Goal: Navigation & Orientation: Find specific page/section

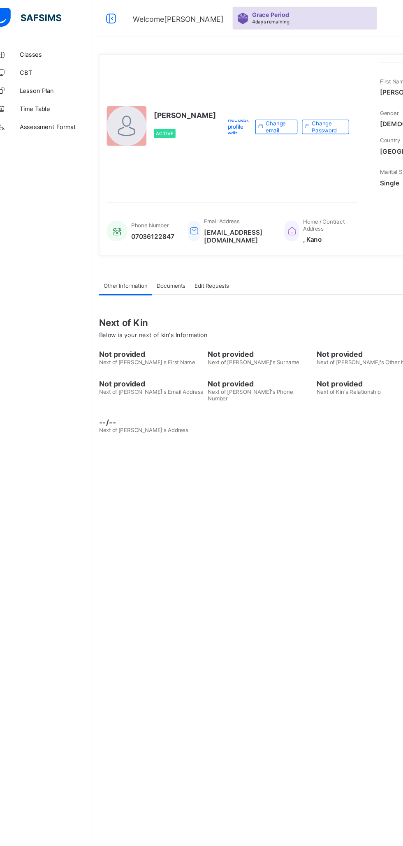
click at [43, 49] on span "Classes" at bounding box center [66, 49] width 66 height 7
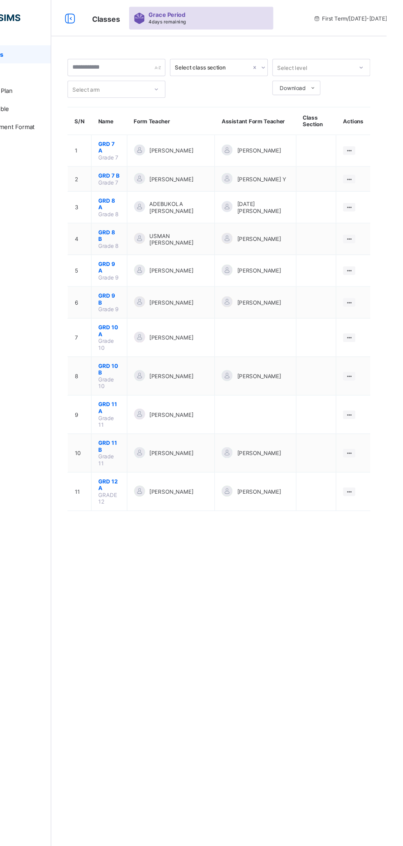
click at [375, 242] on div at bounding box center [369, 246] width 11 height 8
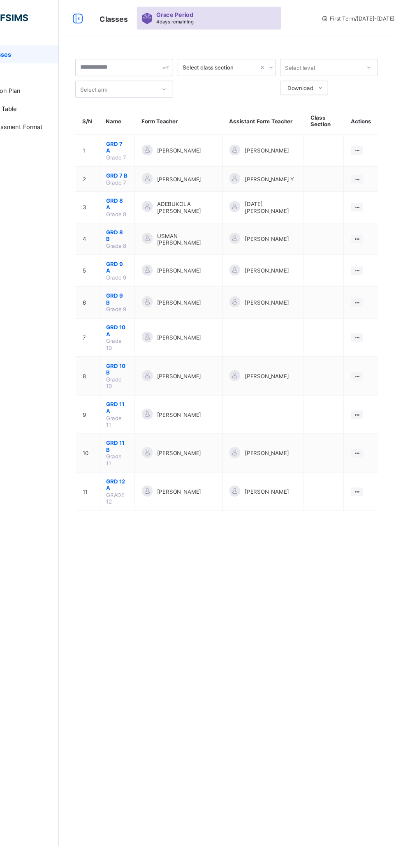
click at [369, 243] on icon at bounding box center [369, 246] width 7 height 6
click at [369, 271] on icon at bounding box center [369, 274] width 7 height 6
click at [370, 243] on icon at bounding box center [369, 246] width 7 height 6
click at [369, 271] on icon at bounding box center [369, 274] width 7 height 6
click at [369, 243] on icon at bounding box center [369, 246] width 7 height 6
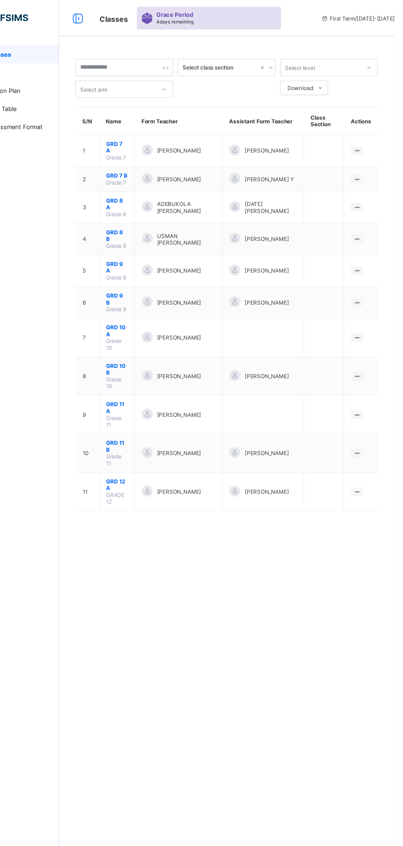
click at [369, 271] on icon at bounding box center [369, 274] width 7 height 6
click at [369, 243] on icon at bounding box center [369, 246] width 7 height 6
click at [0, 0] on div "View Class" at bounding box center [0, 0] width 0 height 0
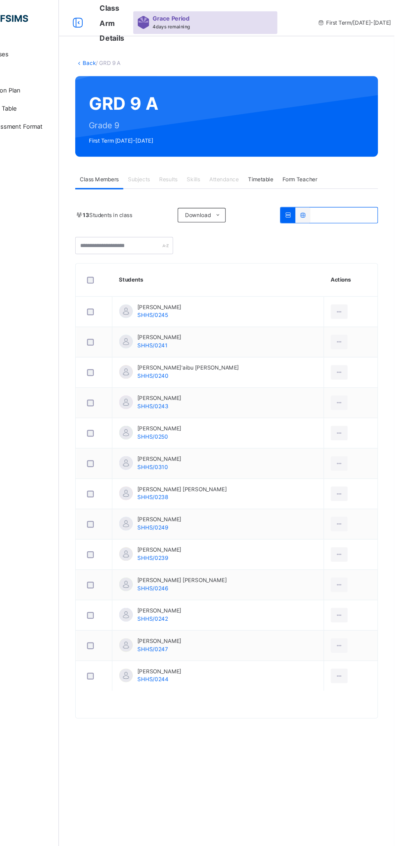
click at [174, 164] on span "Subjects" at bounding box center [171, 162] width 20 height 7
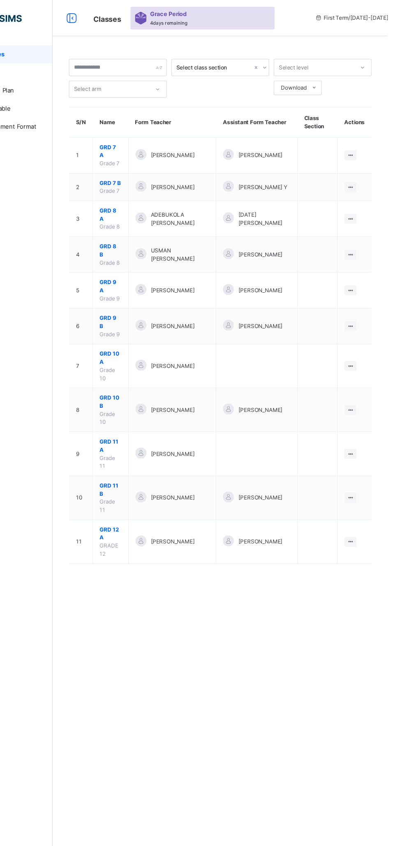
click at [369, 138] on icon at bounding box center [369, 141] width 7 height 6
click at [0, 0] on div "View Class" at bounding box center [0, 0] width 0 height 0
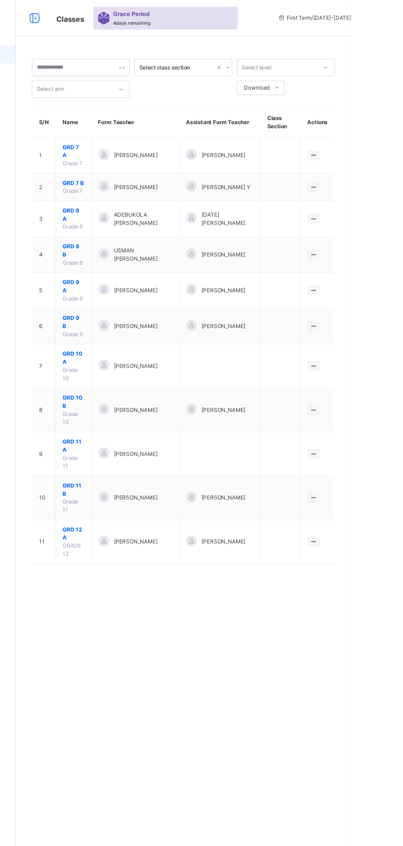
click at [369, 489] on icon at bounding box center [369, 492] width 7 height 6
click at [0, 0] on div "View Class" at bounding box center [0, 0] width 0 height 0
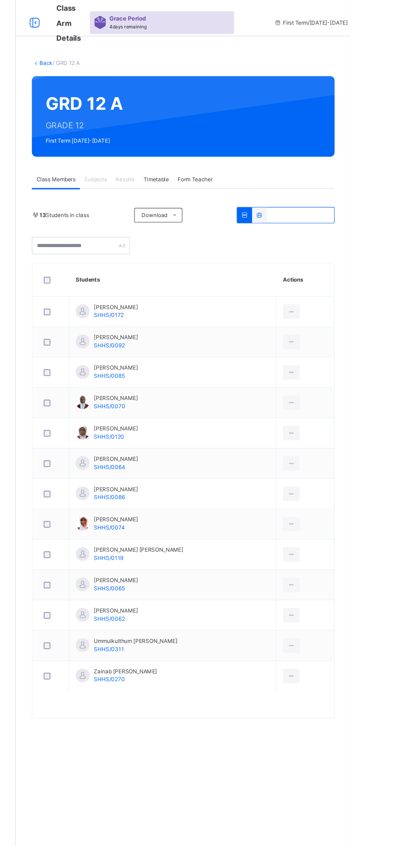
click at [174, 155] on div "Subjects" at bounding box center [171, 163] width 28 height 16
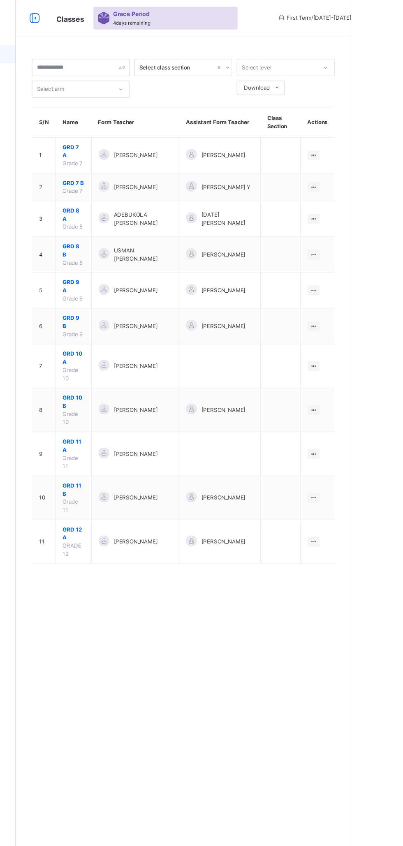
click at [372, 449] on icon at bounding box center [369, 452] width 7 height 6
click at [0, 0] on div "View Class" at bounding box center [0, 0] width 0 height 0
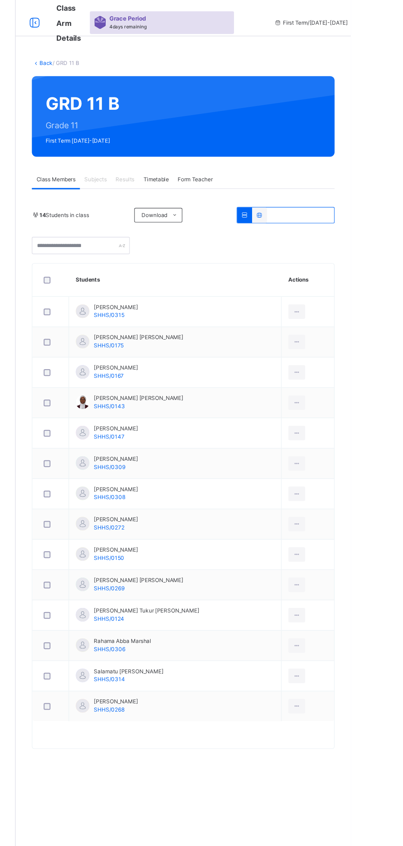
click at [172, 163] on span "Subjects" at bounding box center [171, 162] width 20 height 7
